Goal: Task Accomplishment & Management: Use online tool/utility

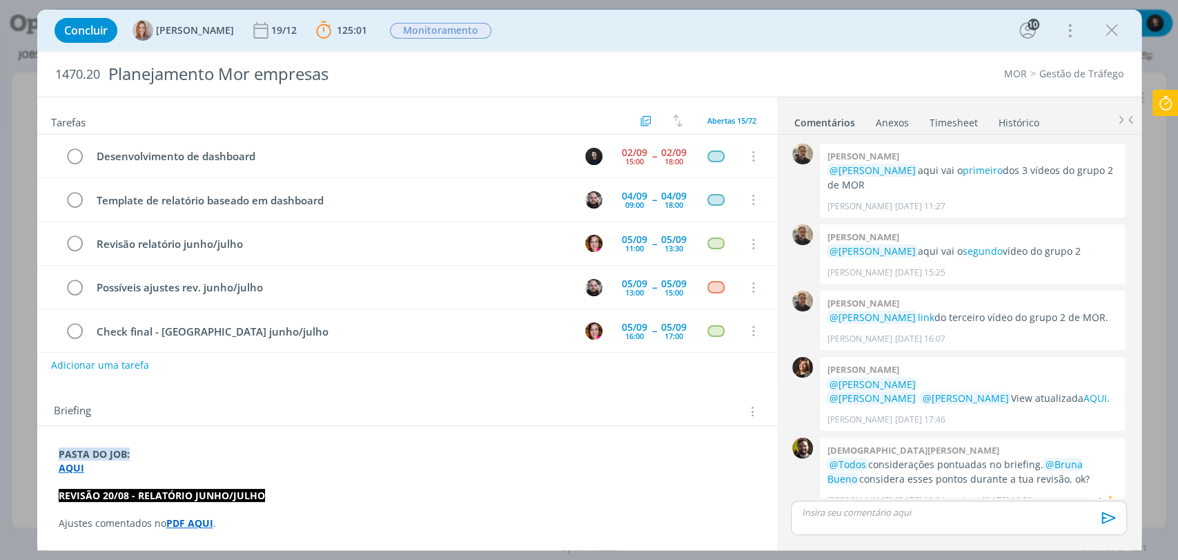
scroll to position [1237, 0]
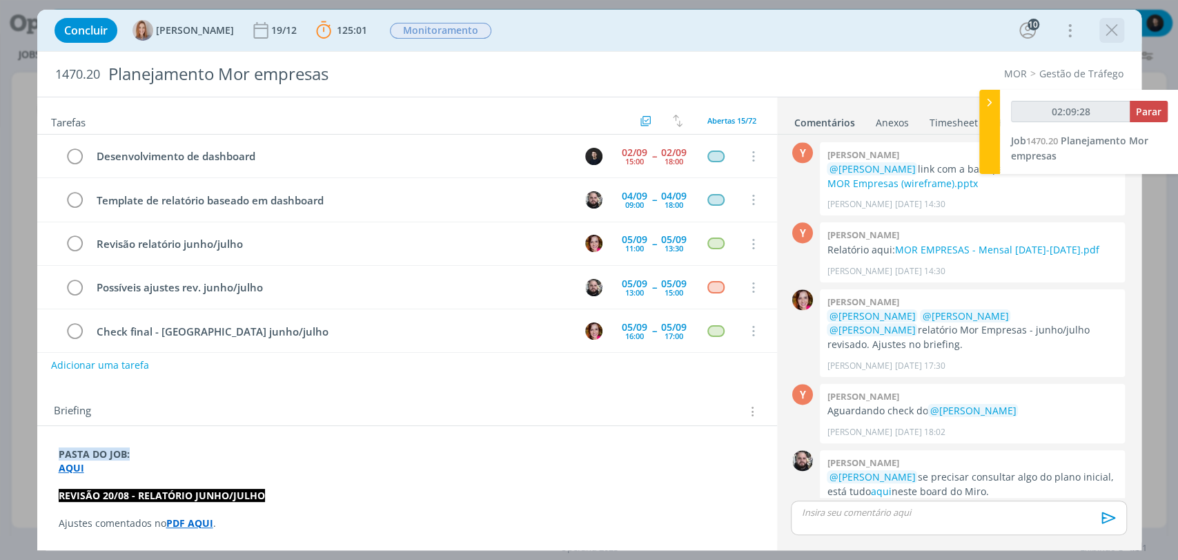
click at [1115, 26] on icon "dialog" at bounding box center [1112, 30] width 21 height 21
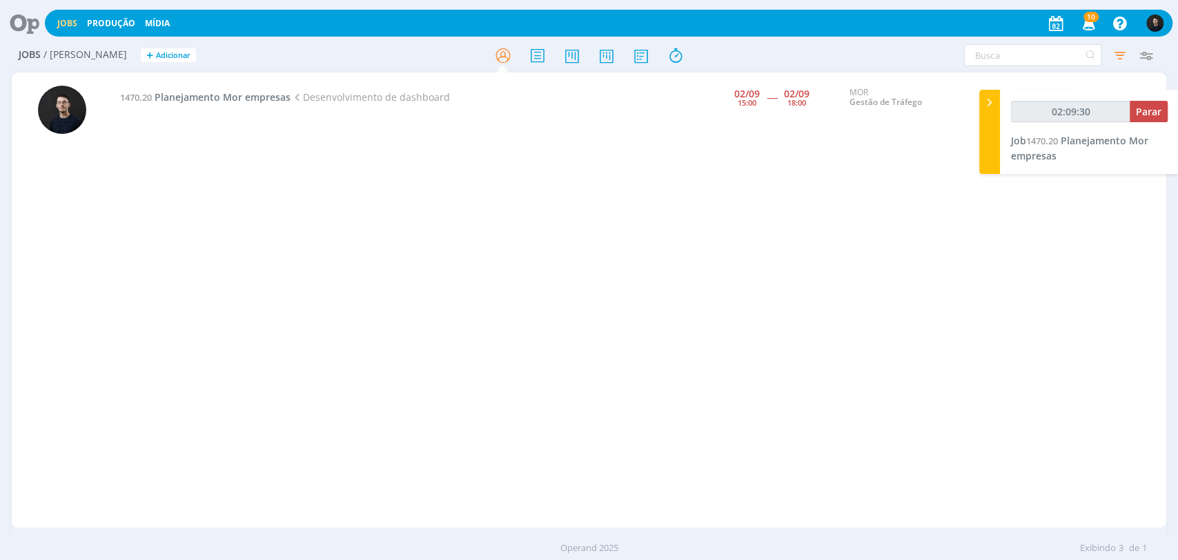
click at [26, 28] on icon at bounding box center [20, 23] width 28 height 27
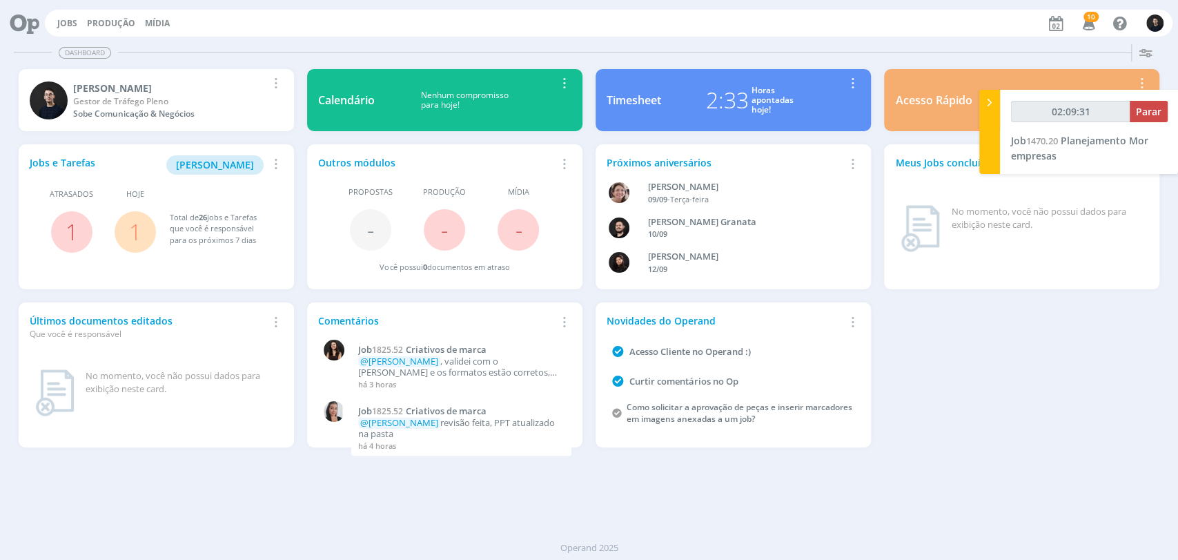
click at [763, 108] on div "Horas apontadas hoje!" at bounding box center [773, 101] width 42 height 30
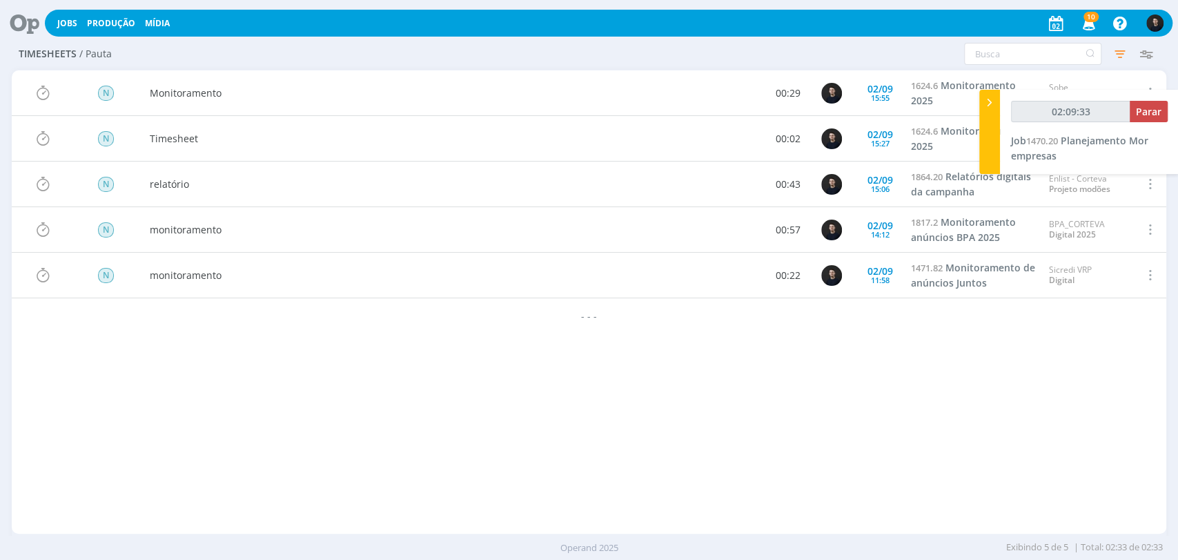
click at [17, 37] on div at bounding box center [20, 23] width 28 height 30
click at [26, 21] on icon at bounding box center [20, 23] width 28 height 27
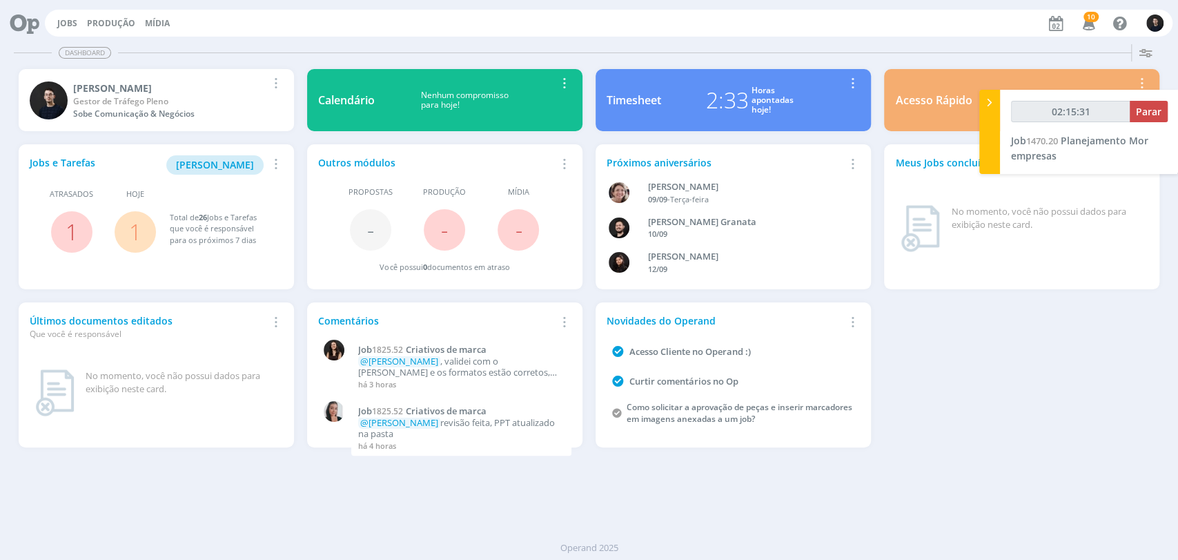
click at [878, 125] on div "Acesso Rápido Jobs > Minha pauta Editar Remover Card" at bounding box center [1022, 100] width 289 height 75
click at [1158, 217] on div "Meus Jobs concluídos no prazo Este card exibe as informações relacionadas aos j…" at bounding box center [1021, 216] width 275 height 145
click at [1162, 211] on div "Meus Jobs concluídos no prazo Este card exibe as informações relacionadas aos j…" at bounding box center [1022, 217] width 289 height 158
click at [917, 140] on div "Meus Jobs concluídos no prazo Este card exibe as informações relacionadas aos j…" at bounding box center [1022, 217] width 289 height 158
type input "02:15:48"
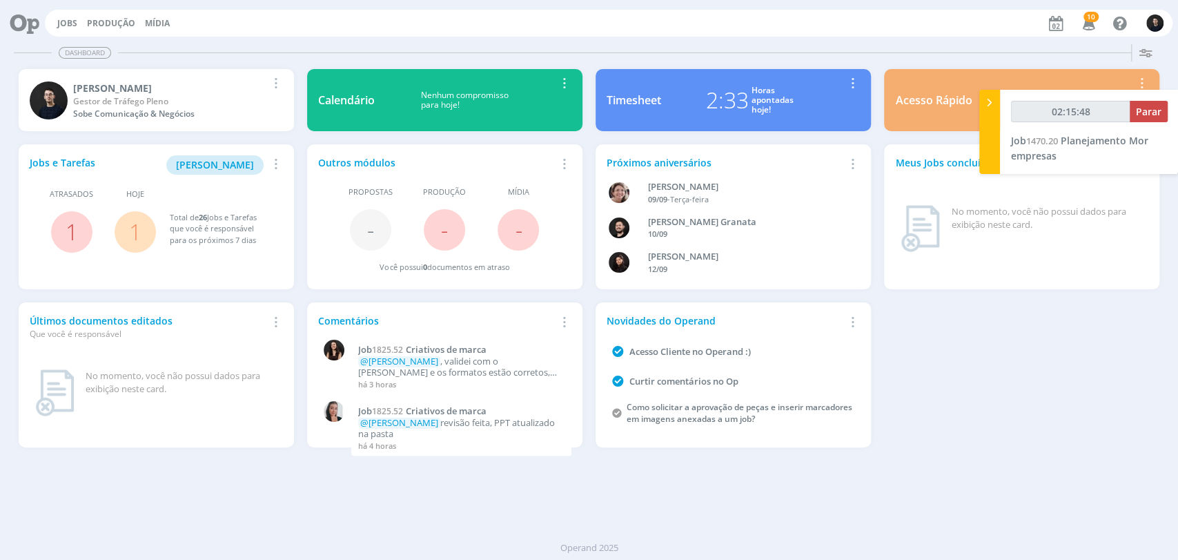
click at [995, 100] on icon at bounding box center [990, 102] width 14 height 14
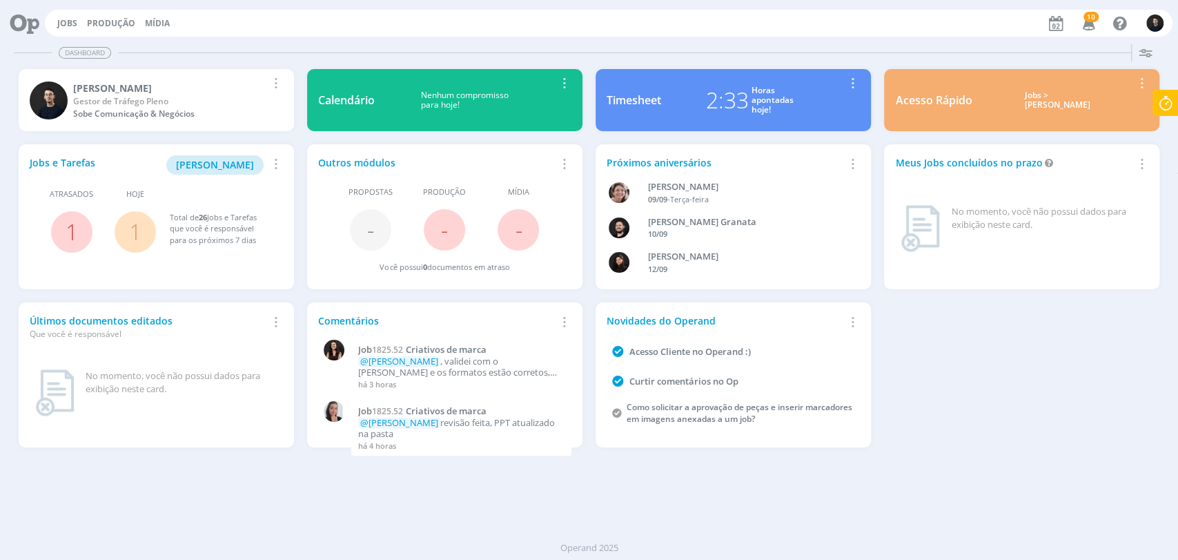
click at [1132, 144] on div "Meus Jobs concluídos no prazo Este card exibe as informações relacionadas aos j…" at bounding box center [1021, 216] width 275 height 145
click at [1157, 104] on icon at bounding box center [1165, 103] width 25 height 27
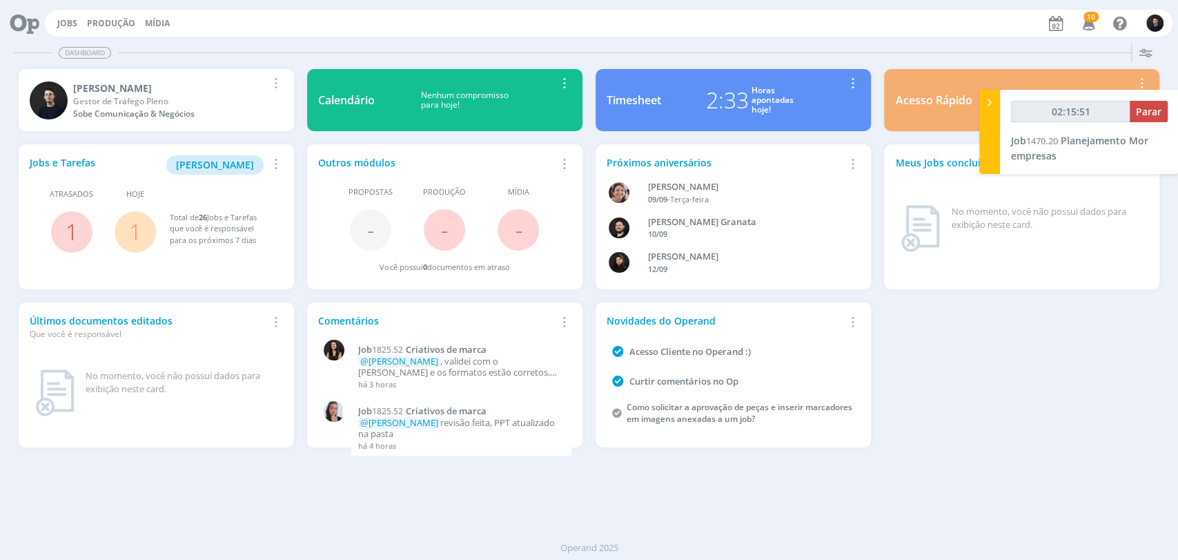
click at [895, 121] on div "Acesso Rápido Jobs > Minha pauta Editar Remover Card" at bounding box center [1021, 100] width 275 height 62
click at [879, 133] on div "Acesso Rápido Jobs > Minha pauta Editar Remover Card" at bounding box center [1022, 100] width 289 height 75
type input "02:16:00"
click at [986, 132] on div at bounding box center [990, 132] width 21 height 84
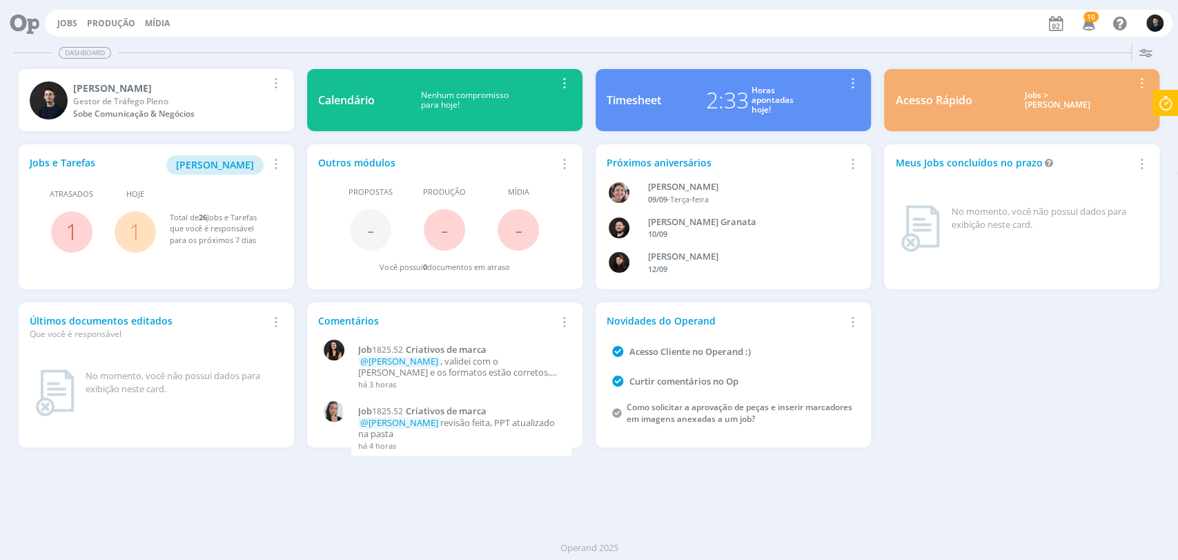
click at [881, 141] on div "Meus Jobs concluídos no prazo Este card exibe as informações relacionadas aos j…" at bounding box center [1022, 217] width 289 height 158
click at [884, 139] on div "Meus Jobs concluídos no prazo Este card exibe as informações relacionadas aos j…" at bounding box center [1022, 217] width 289 height 158
click at [1164, 101] on icon at bounding box center [1165, 103] width 25 height 27
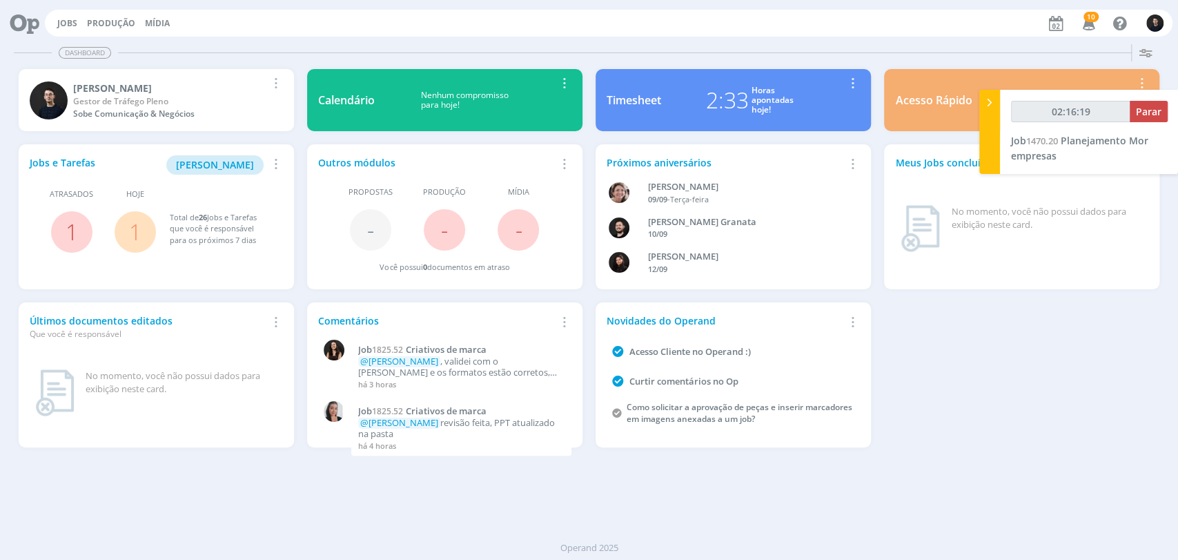
click at [879, 68] on div "Acesso Rápido Jobs > Minha pauta Editar Remover Card" at bounding box center [1022, 100] width 289 height 75
click at [884, 63] on div "Acesso Rápido Jobs > Minha pauta Editar Remover Card" at bounding box center [1022, 100] width 289 height 75
type input "02:16:41"
click at [1128, 117] on input "02:16:41" at bounding box center [1070, 111] width 119 height 21
click at [1137, 115] on span "Parar" at bounding box center [1149, 111] width 26 height 13
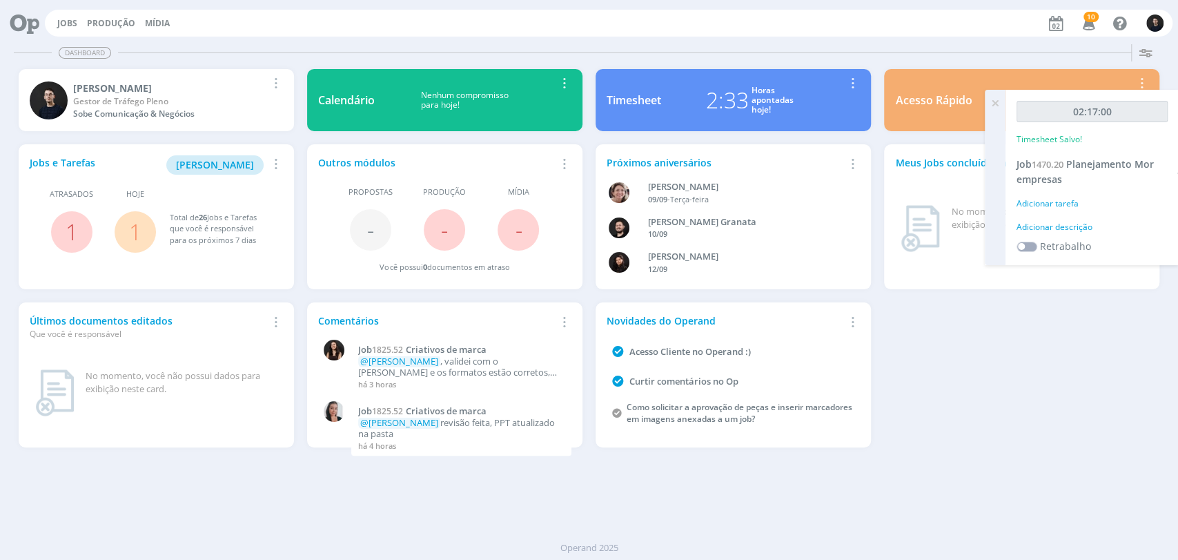
click at [1060, 222] on div "Adicionar descrição" at bounding box center [1092, 227] width 151 height 12
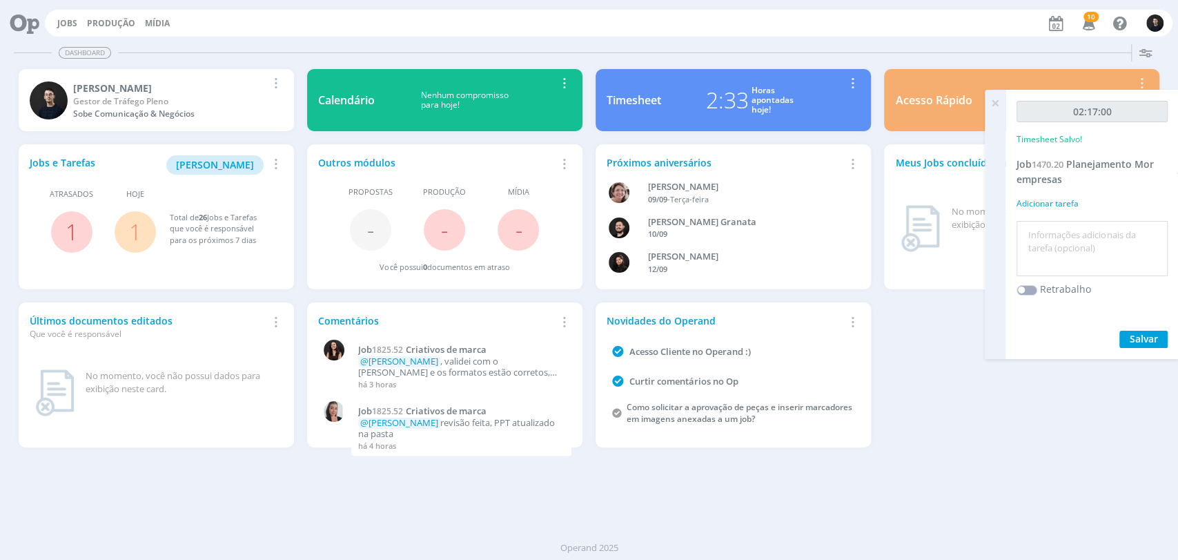
click at [1062, 227] on textarea at bounding box center [1092, 248] width 144 height 49
type textarea "s"
type textarea "B"
type textarea "Dash"
click at [1120, 331] on button "Salvar" at bounding box center [1144, 339] width 48 height 17
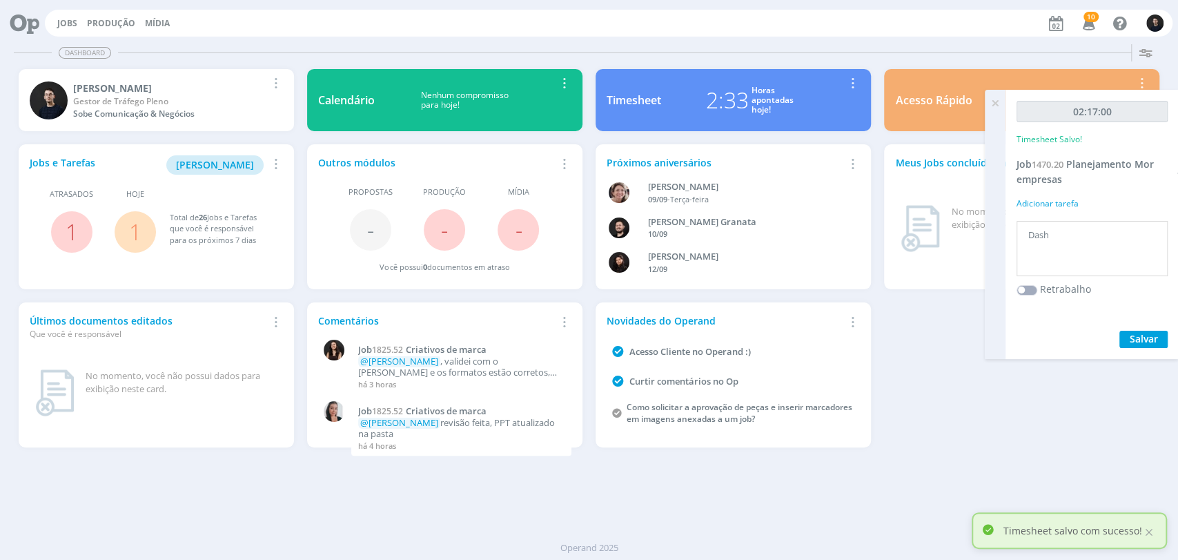
click at [668, 90] on div "2:33 Horas apontadas hoje!" at bounding box center [749, 100] width 177 height 33
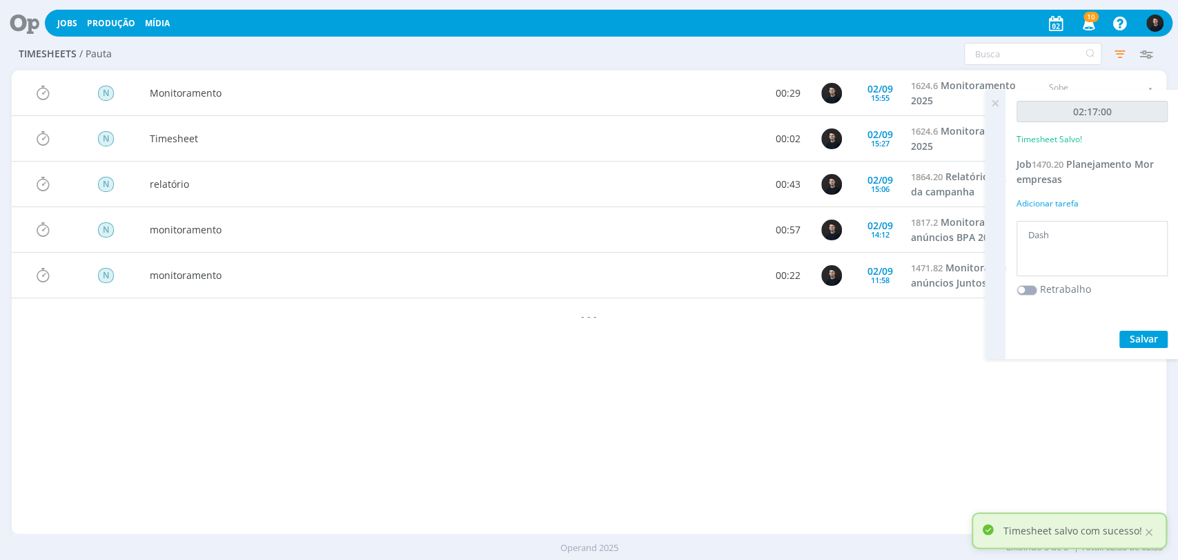
click at [1000, 103] on icon at bounding box center [995, 103] width 25 height 27
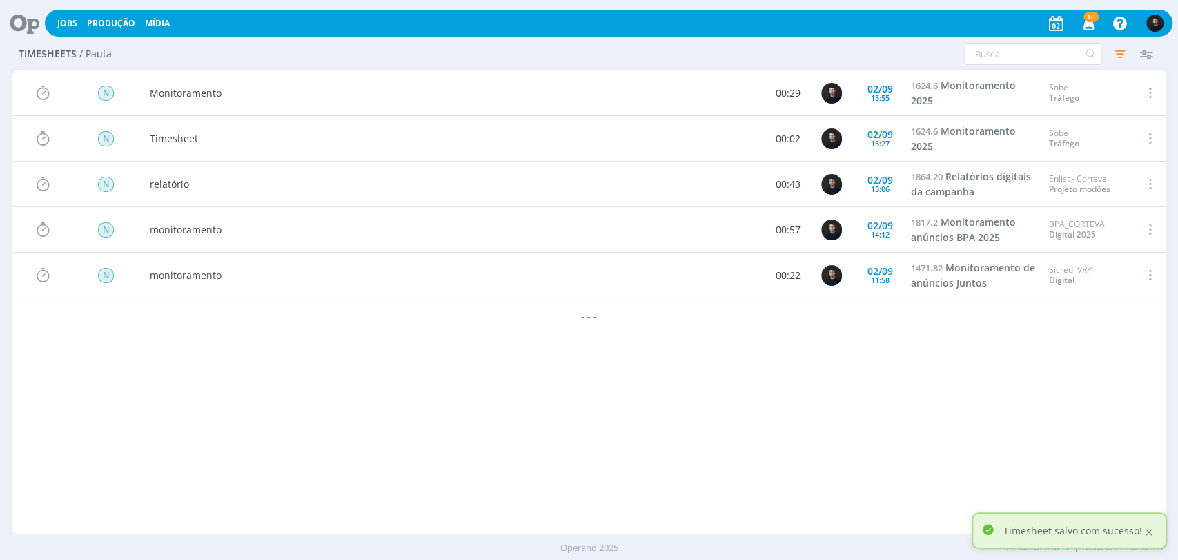
click at [1152, 532] on div at bounding box center [1149, 532] width 12 height 12
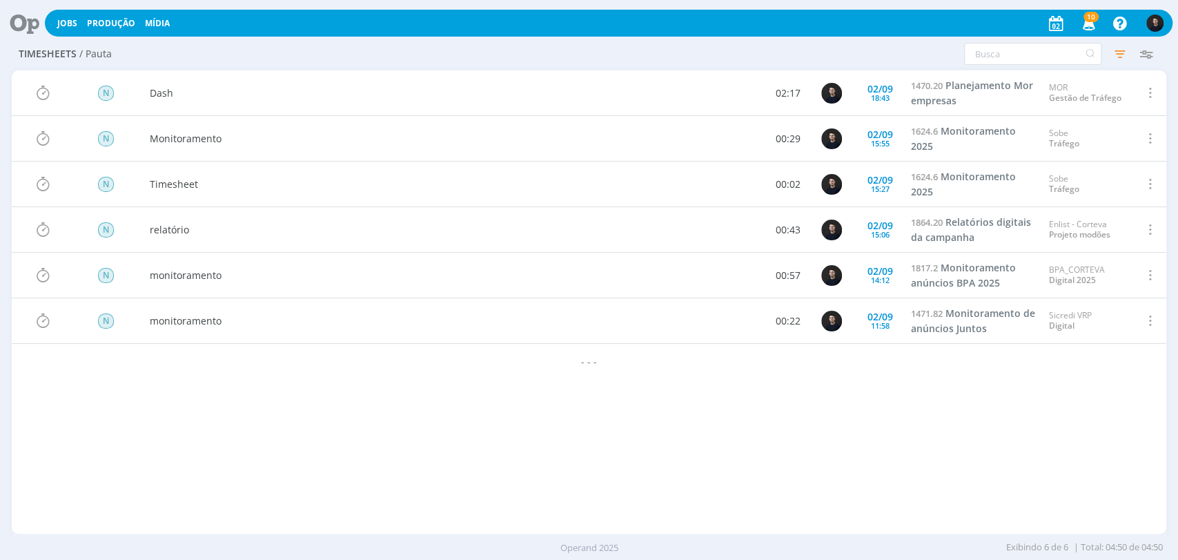
click at [22, 26] on icon at bounding box center [20, 23] width 28 height 27
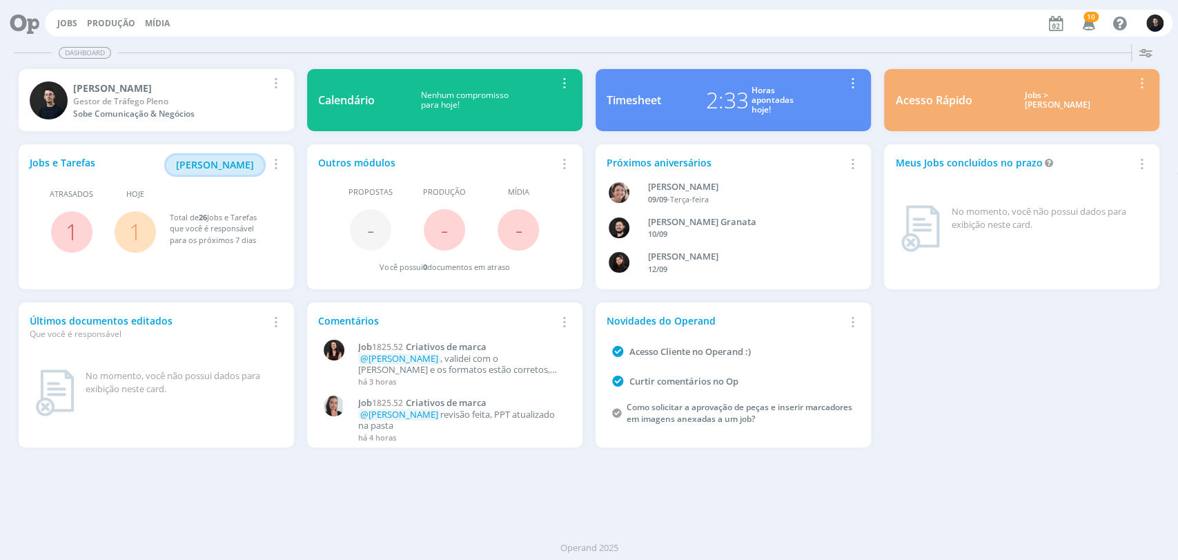
click at [237, 160] on span "[PERSON_NAME]" at bounding box center [215, 164] width 78 height 13
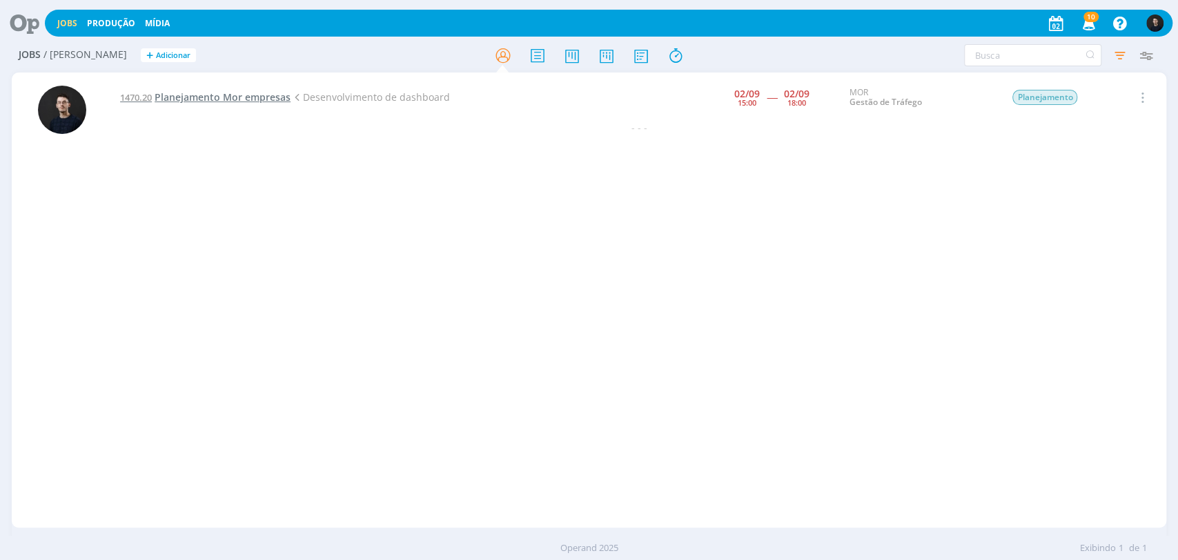
click at [268, 97] on span "Planejamento Mor empresas" at bounding box center [223, 96] width 136 height 13
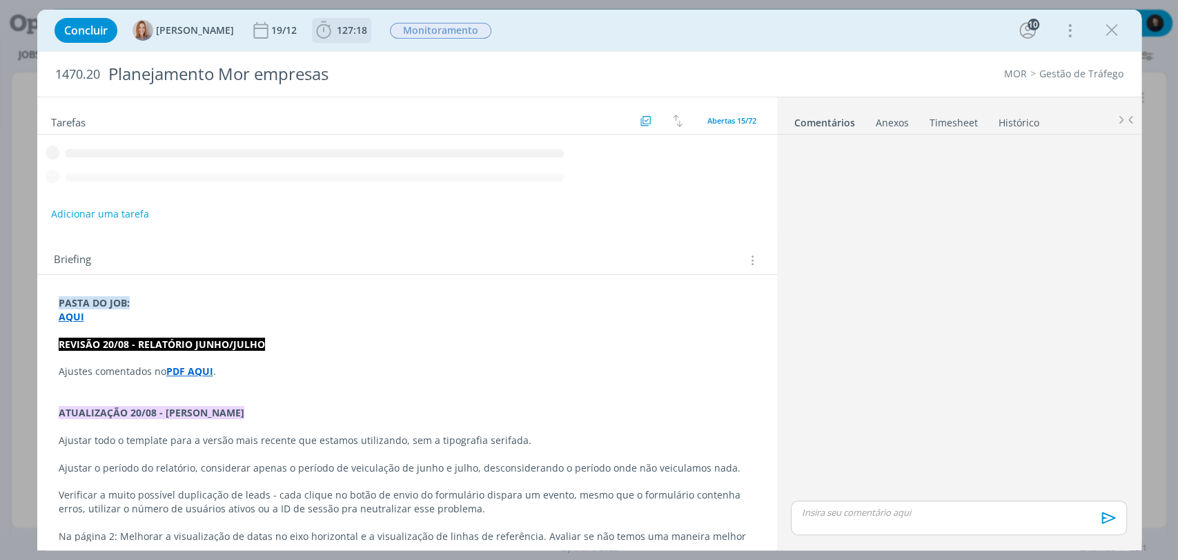
click at [337, 18] on span "127:18 Iniciar Apontar Data * [DATE] Horas * 00:00 Tarefa Selecione a tarefa De…" at bounding box center [341, 30] width 59 height 25
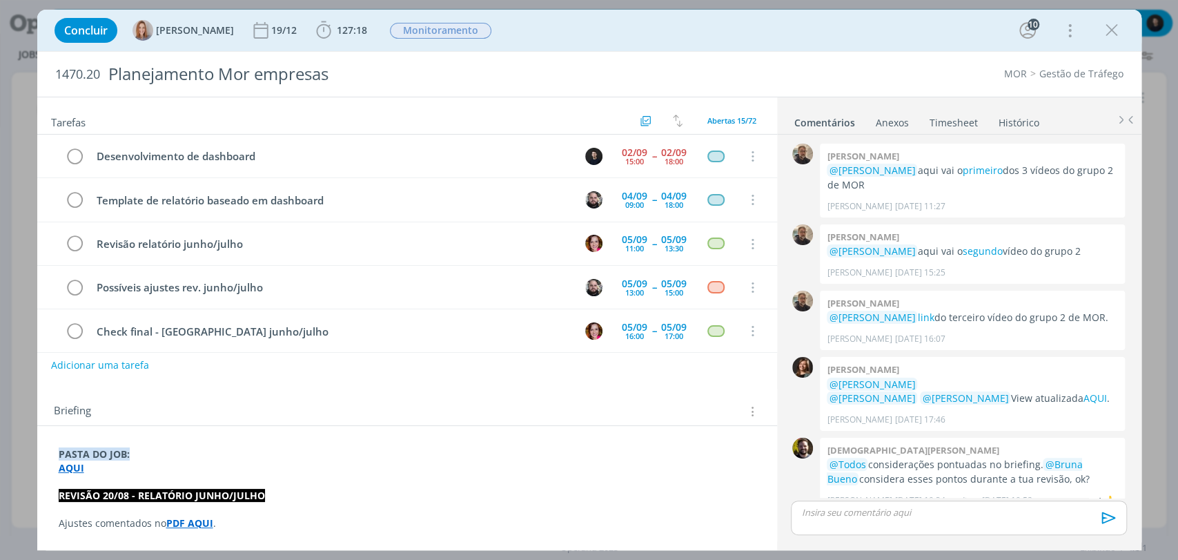
scroll to position [1237, 0]
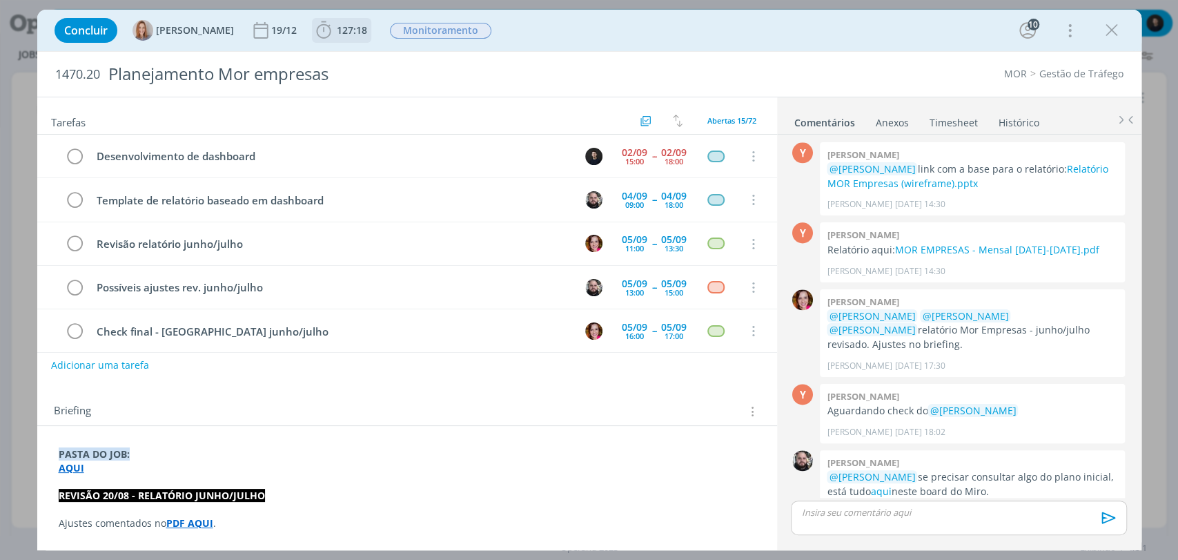
click at [351, 30] on span "127:18" at bounding box center [352, 29] width 30 height 13
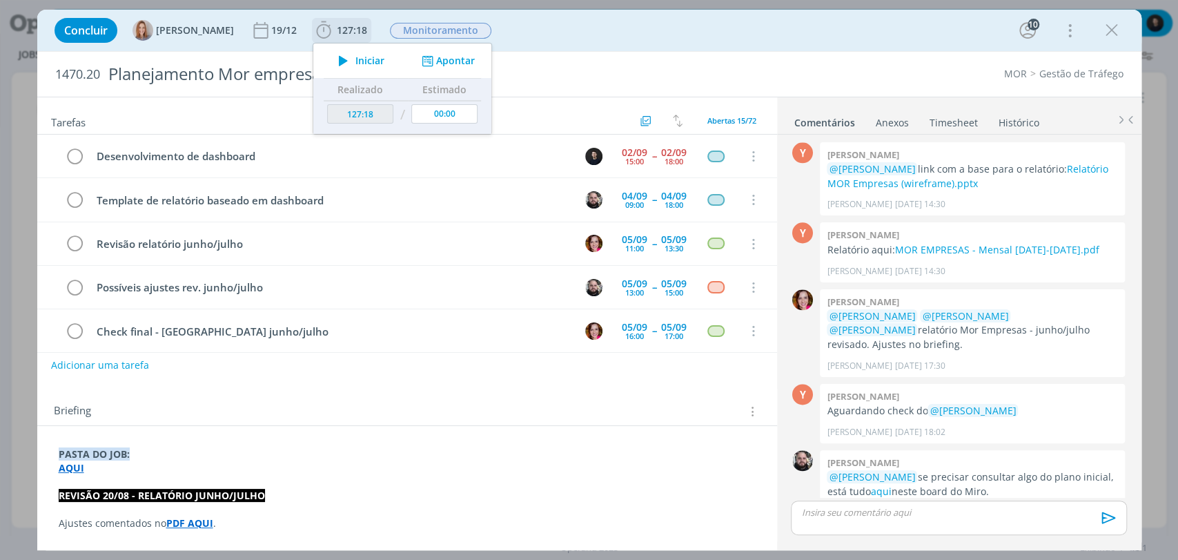
click at [440, 58] on button "Apontar" at bounding box center [446, 61] width 57 height 14
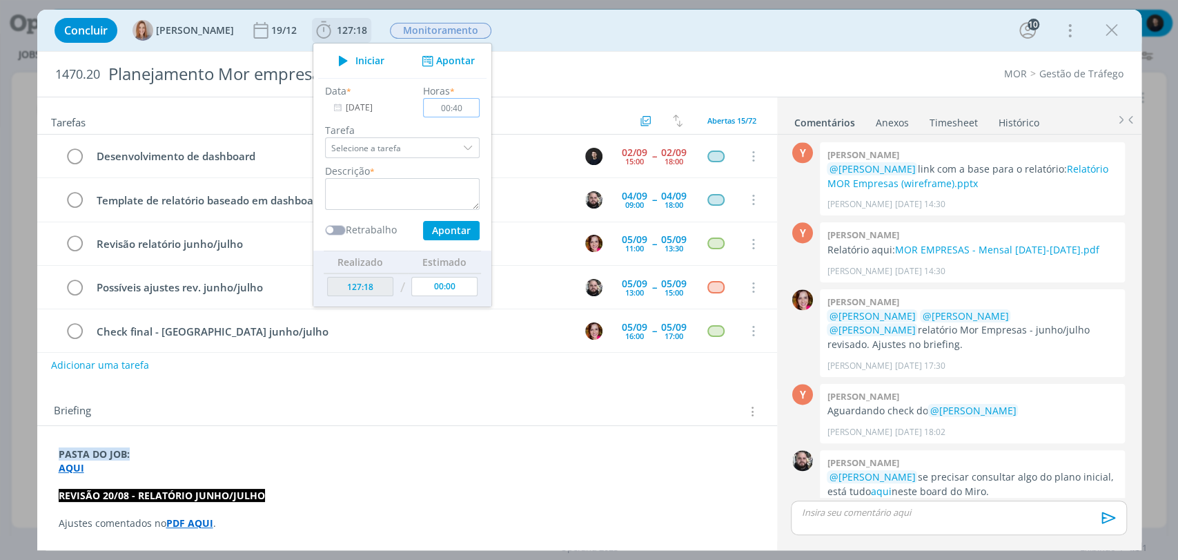
type input "00:40"
click at [409, 184] on textarea "dialog" at bounding box center [402, 194] width 155 height 32
type textarea "Dash"
click at [422, 221] on button "Apontar" at bounding box center [450, 230] width 57 height 19
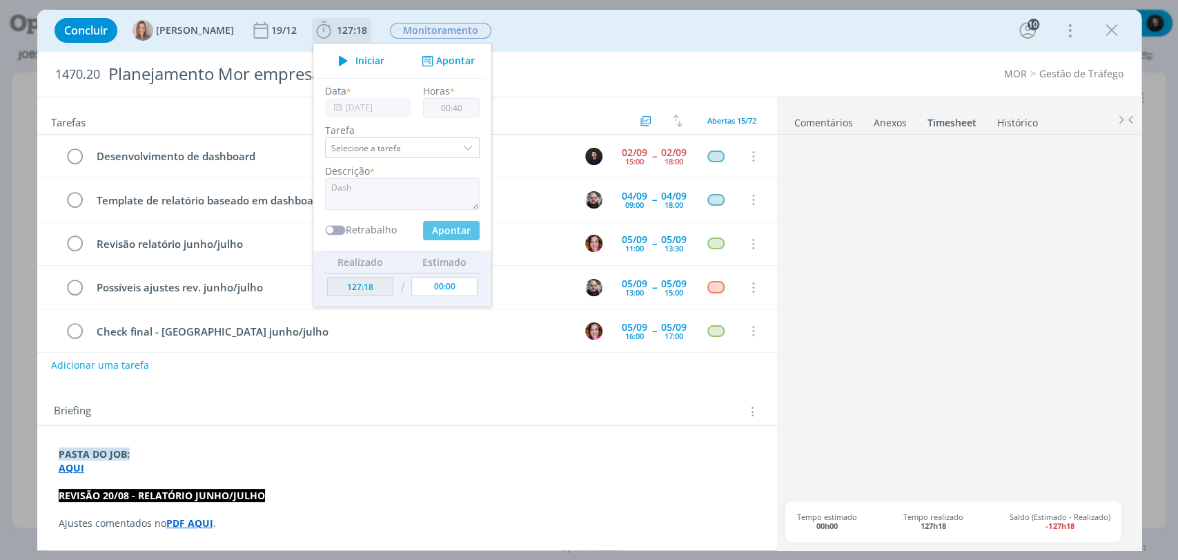
type input "127:58"
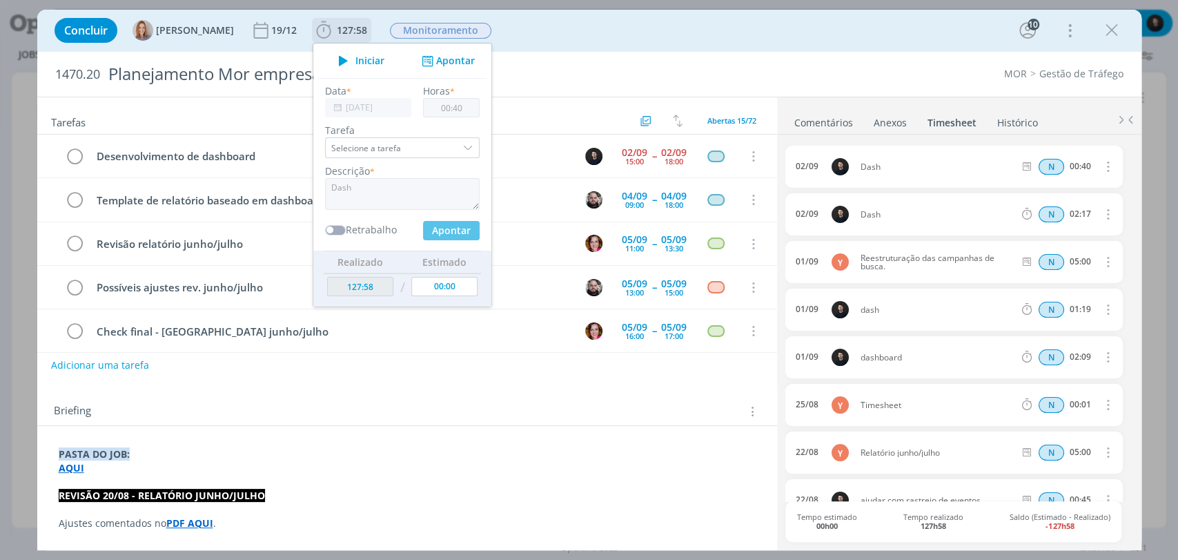
type input "00:00"
click at [906, 90] on div "1470.20 Planejamento Mor empresas MOR Gestão de Tráfego" at bounding box center [589, 74] width 1104 height 45
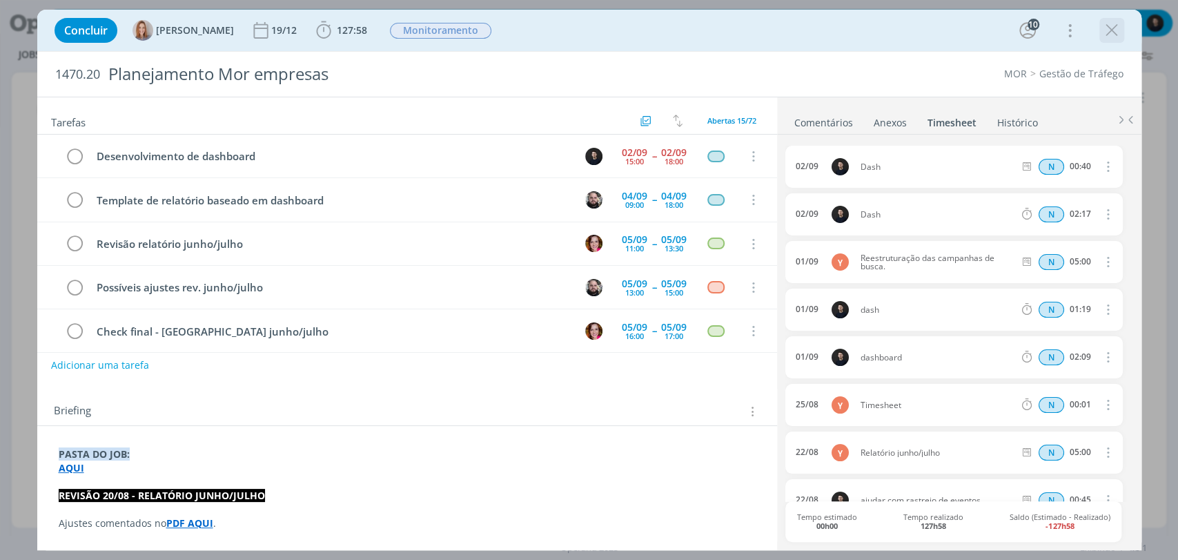
click at [1108, 27] on icon "dialog" at bounding box center [1112, 30] width 21 height 21
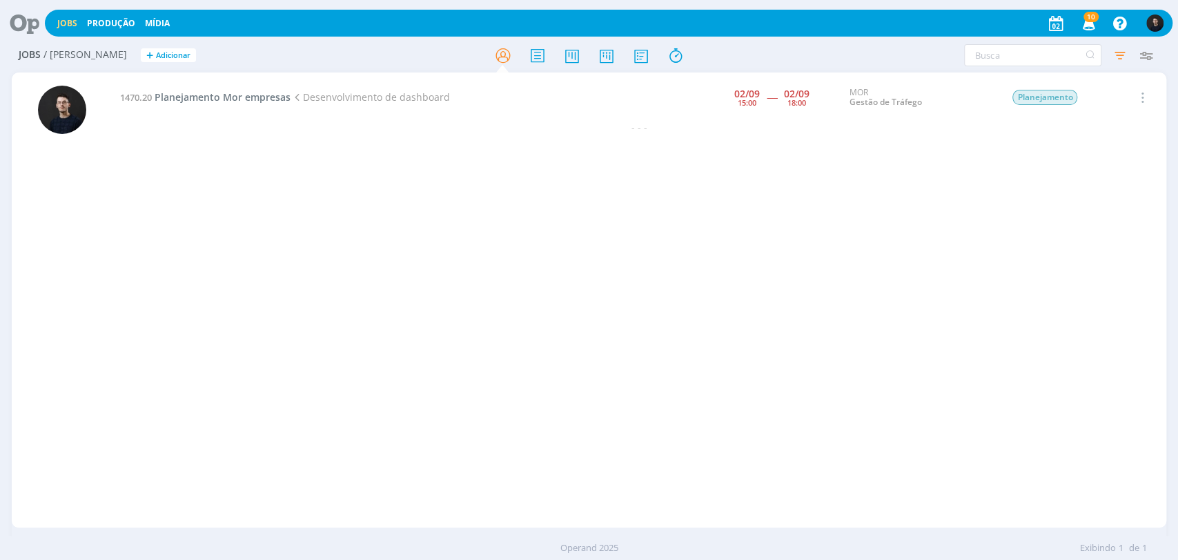
click at [13, 24] on icon at bounding box center [20, 23] width 28 height 27
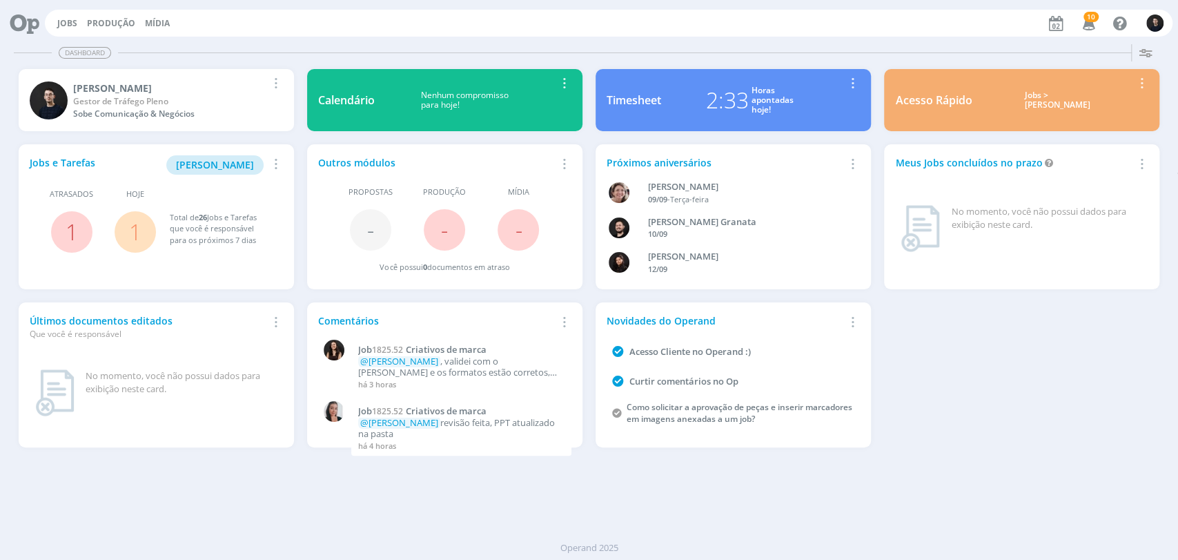
click at [771, 104] on div "Horas apontadas hoje!" at bounding box center [773, 101] width 42 height 30
